Goal: Task Accomplishment & Management: Use online tool/utility

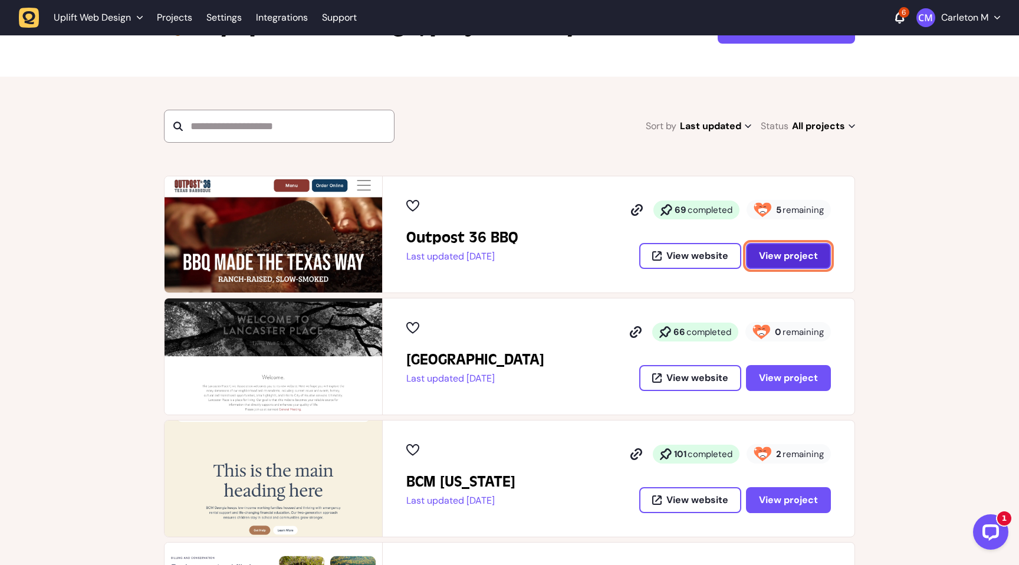
click at [778, 253] on span "View project" at bounding box center [788, 255] width 59 height 9
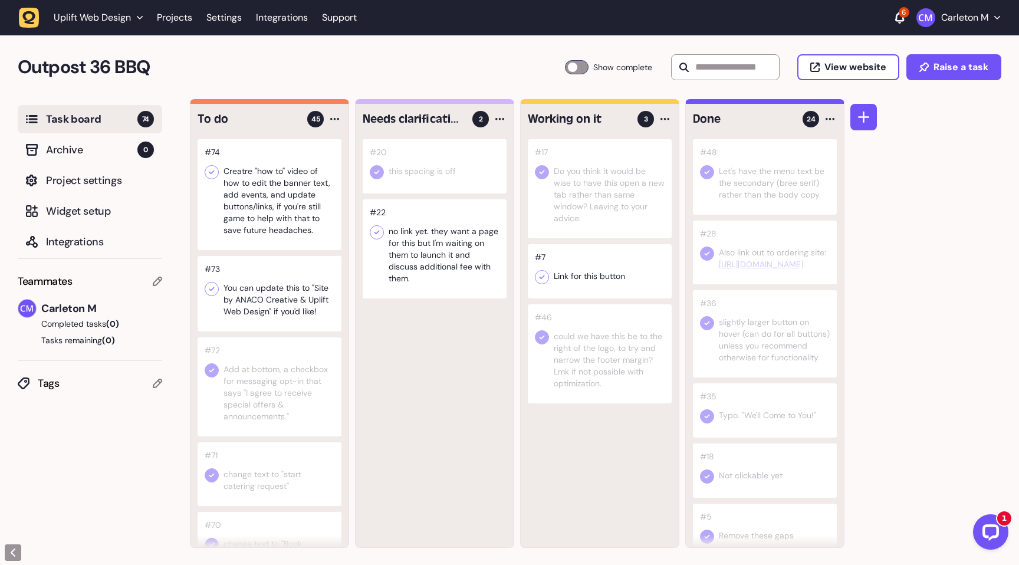
click at [570, 63] on div at bounding box center [577, 67] width 24 height 14
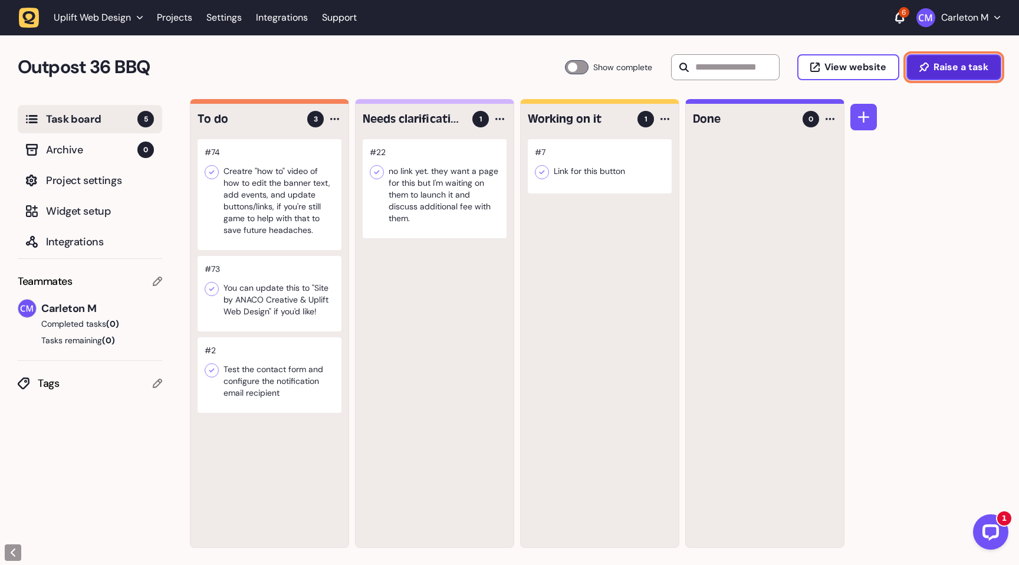
click at [949, 72] on span "Raise a task" at bounding box center [960, 67] width 55 height 9
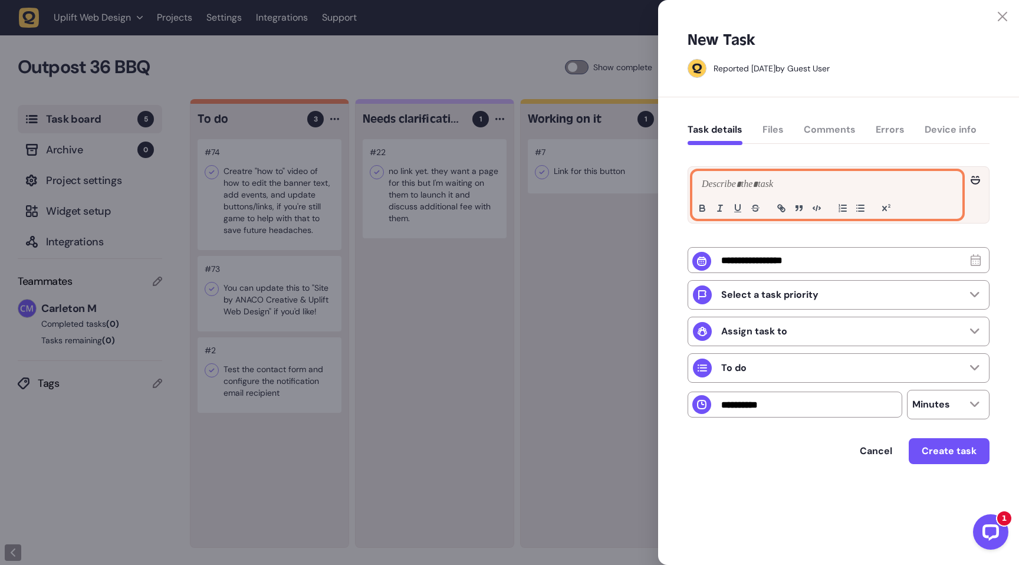
click at [751, 186] on p at bounding box center [827, 184] width 257 height 14
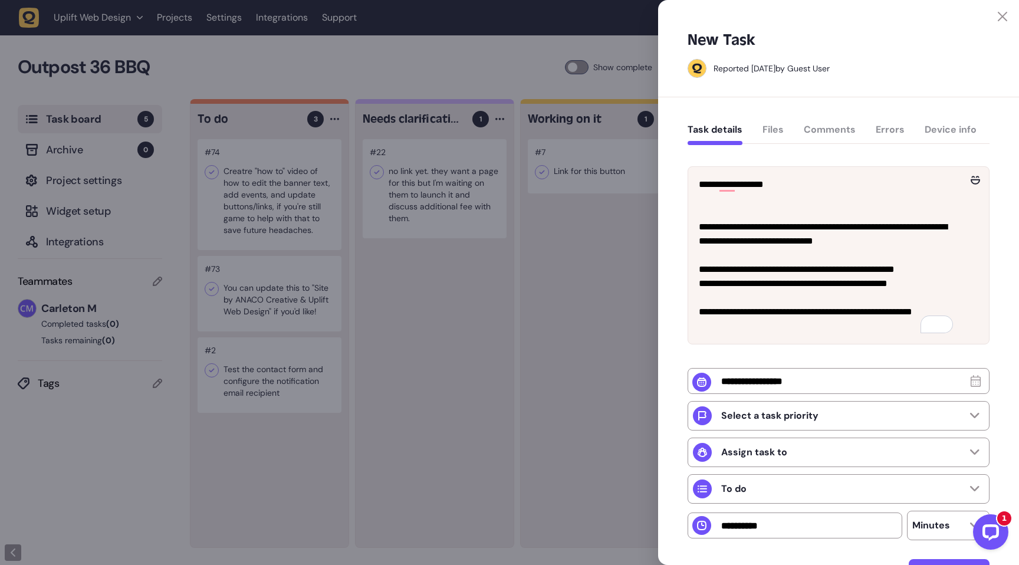
click at [666, 206] on div "**********" at bounding box center [838, 370] width 361 height 547
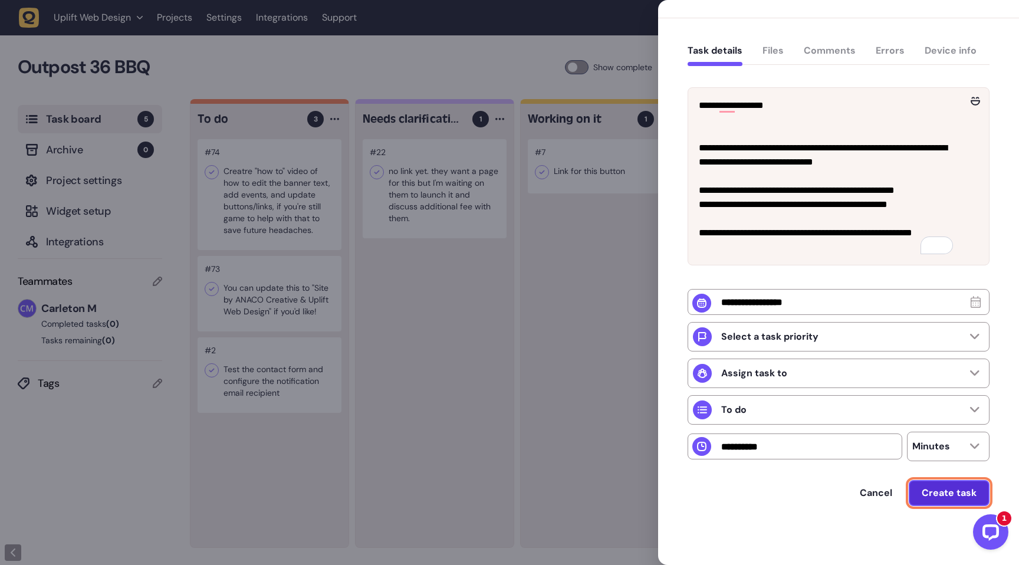
click at [952, 496] on span "Create task" at bounding box center [949, 492] width 55 height 9
